Goal: Transaction & Acquisition: Register for event/course

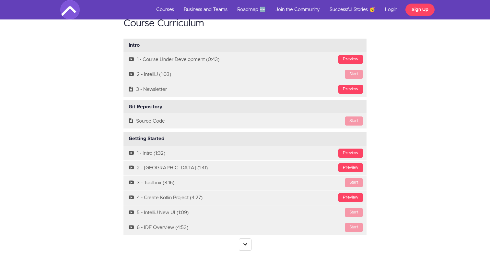
scroll to position [1891, 0]
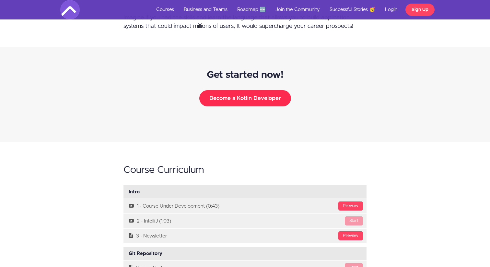
click at [231, 90] on button "Become a Kotlin Developer" at bounding box center [245, 98] width 92 height 16
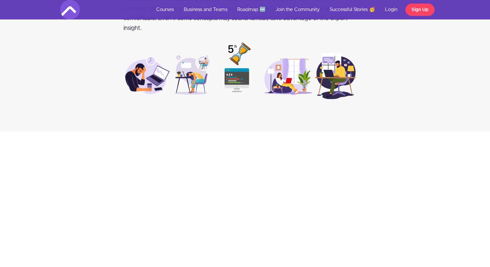
scroll to position [674, 0]
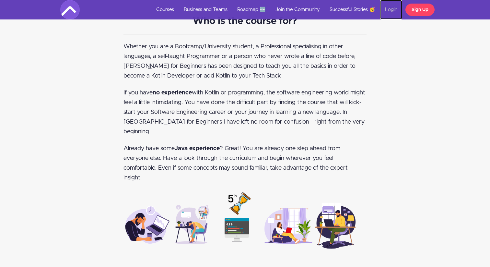
click at [387, 9] on link "Login" at bounding box center [391, 9] width 22 height 19
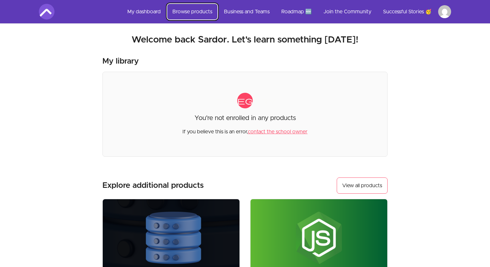
click at [181, 12] on link "Browse products" at bounding box center [192, 12] width 50 height 16
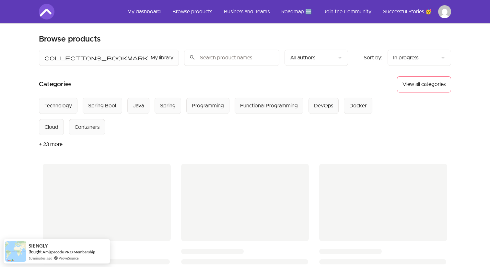
click at [189, 58] on input "search" at bounding box center [231, 58] width 95 height 16
type input "kotlin"
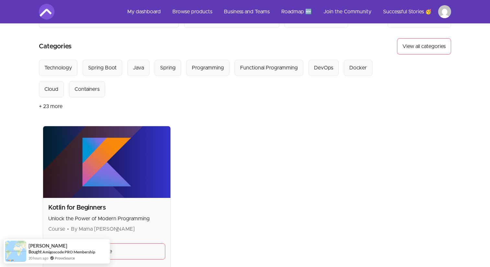
scroll to position [64, 0]
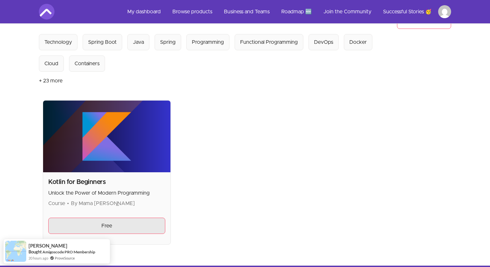
click at [125, 225] on link "Free" at bounding box center [106, 225] width 117 height 16
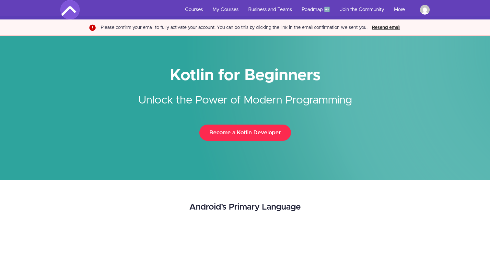
click at [233, 130] on button "Become a Kotlin Developer" at bounding box center [245, 132] width 92 height 16
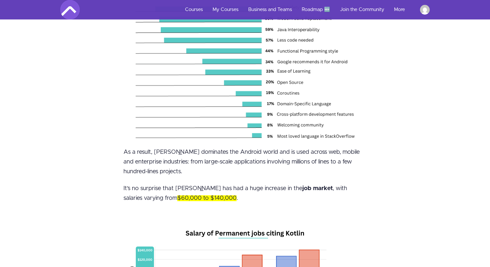
scroll to position [1633, 0]
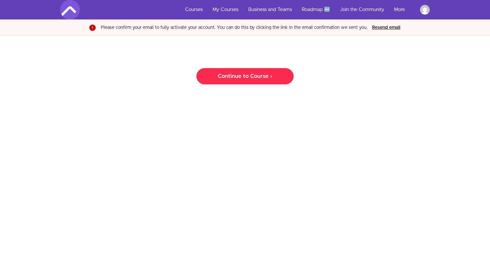
click at [250, 81] on link "Continue to Course ›" at bounding box center [244, 76] width 97 height 16
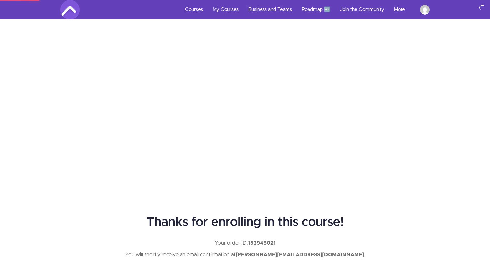
scroll to position [154, 0]
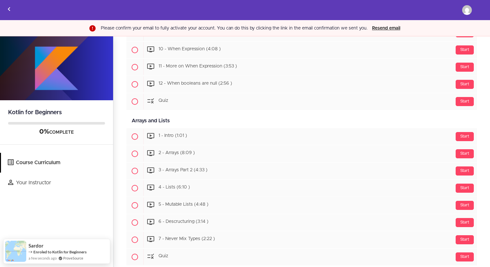
scroll to position [853, 0]
